Goal: Information Seeking & Learning: Learn about a topic

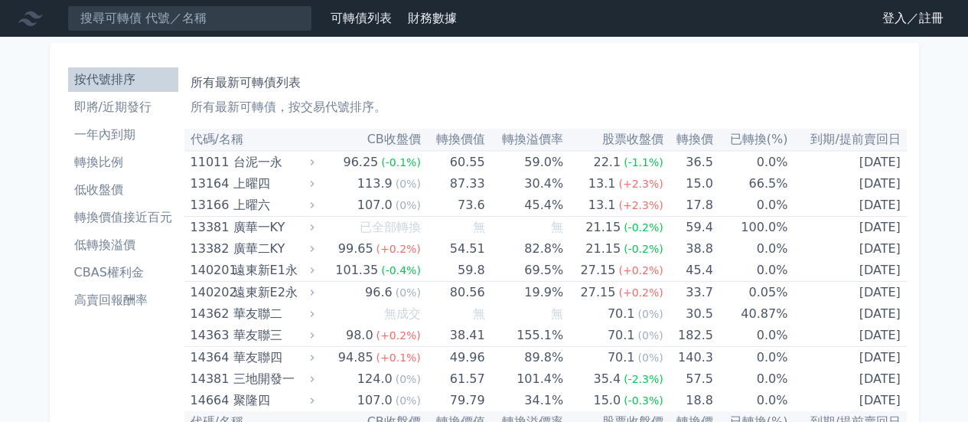
click at [536, 93] on div "所有最新可轉債列表 所有最新可轉債，按交易代號排序。" at bounding box center [546, 91] width 710 height 49
click at [526, 99] on p "所有最新可轉債，按交易代號排序。" at bounding box center [546, 107] width 710 height 18
click at [901, 18] on link "登入／註冊" at bounding box center [913, 18] width 86 height 24
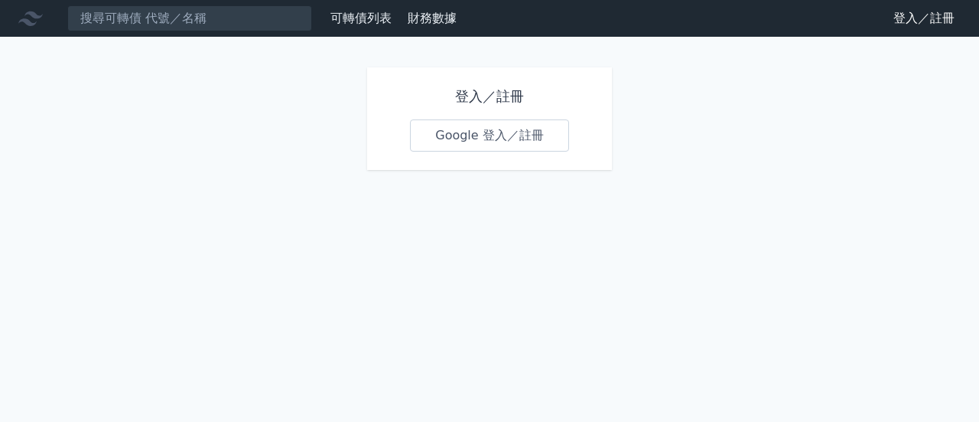
click at [504, 135] on link "Google 登入／註冊" at bounding box center [489, 135] width 159 height 32
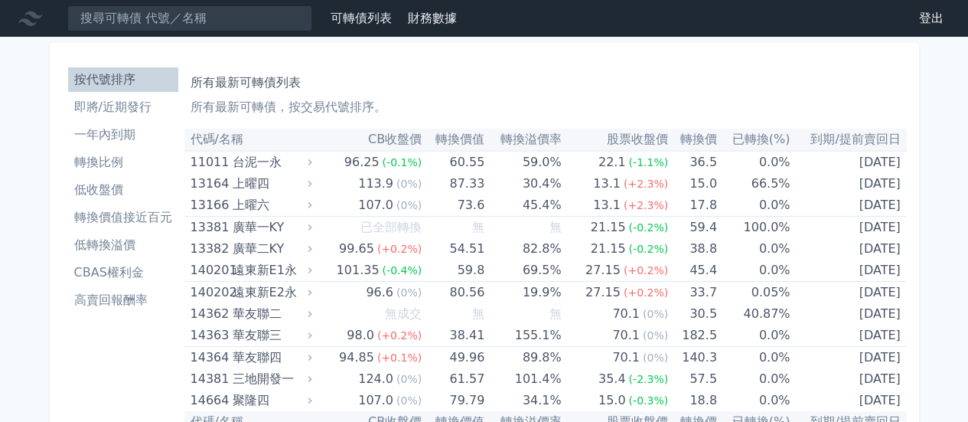
drag, startPoint x: 569, startPoint y: 90, endPoint x: 582, endPoint y: 131, distance: 43.6
click at [569, 90] on h1 "所有最新可轉債列表" at bounding box center [546, 82] width 710 height 18
click at [118, 278] on li "CBAS權利金" at bounding box center [123, 272] width 110 height 18
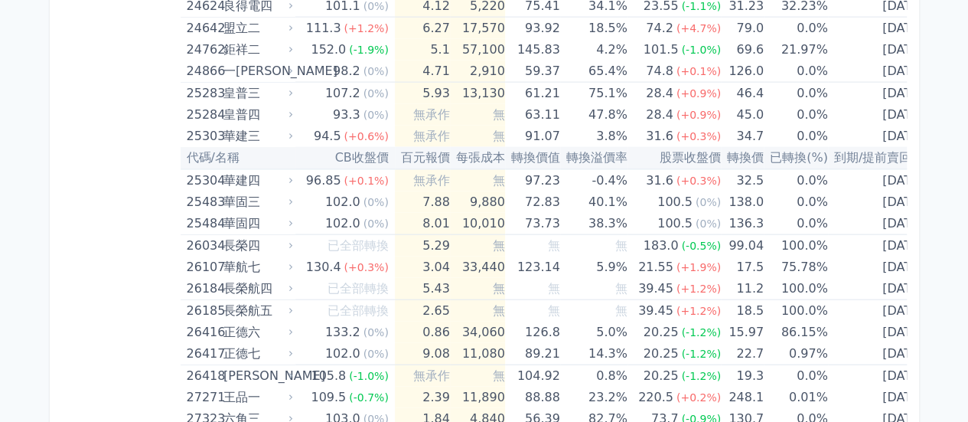
scroll to position [6211, 0]
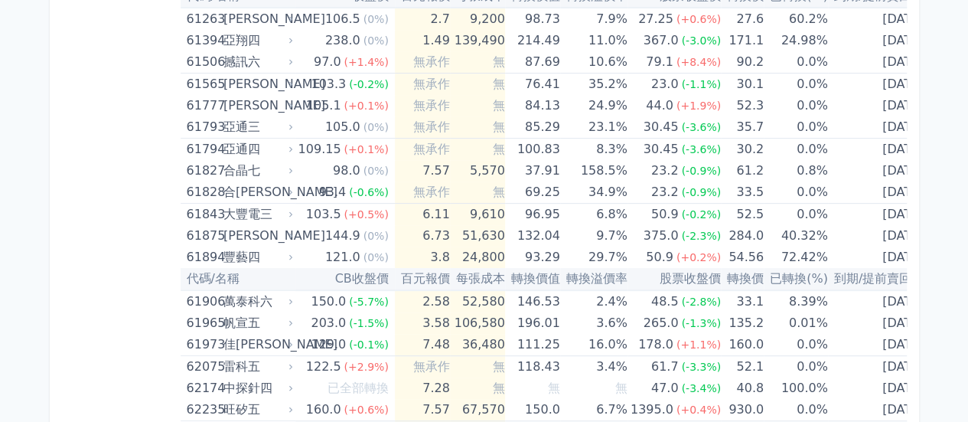
scroll to position [6058, 0]
